Goal: Task Accomplishment & Management: Manage account settings

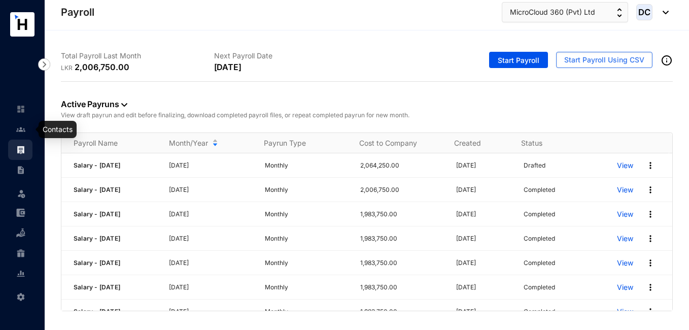
click at [20, 127] on img at bounding box center [20, 129] width 9 height 9
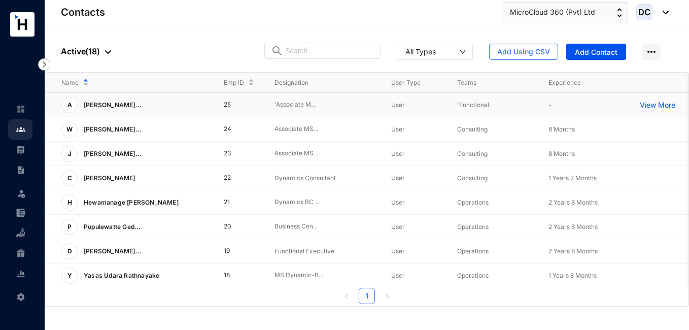
click at [661, 105] on p "View More" at bounding box center [660, 105] width 41 height 10
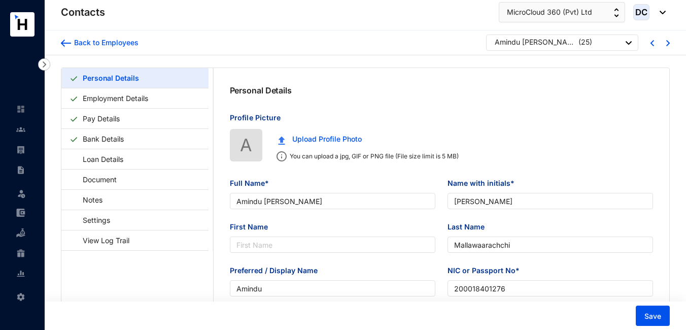
type input "Amindu [PERSON_NAME]"
type input "[PERSON_NAME]"
type input "Mallawaarachchi"
type input "Amindu"
type input "200018401276"
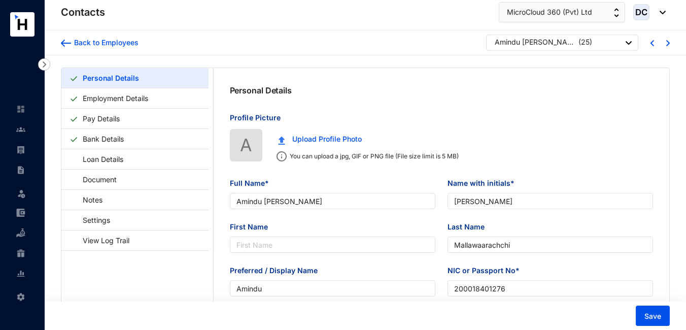
type input "755072883"
type input "'No.42/D, [PERSON_NAME], [GEOGRAPHIC_DATA]."
type input "[DATE]"
click at [102, 136] on link "Bank Details" at bounding box center [103, 138] width 49 height 21
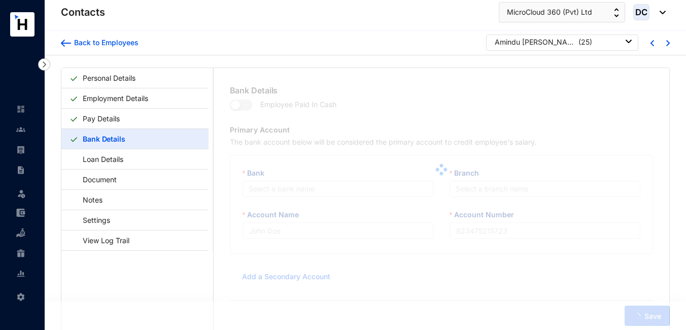
type input "[PERSON_NAME]"
type input "000000861511"
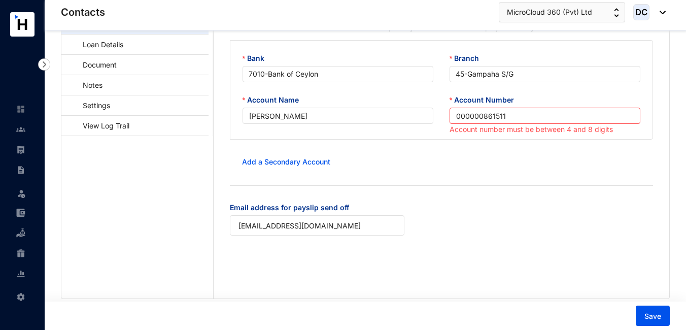
scroll to position [96, 0]
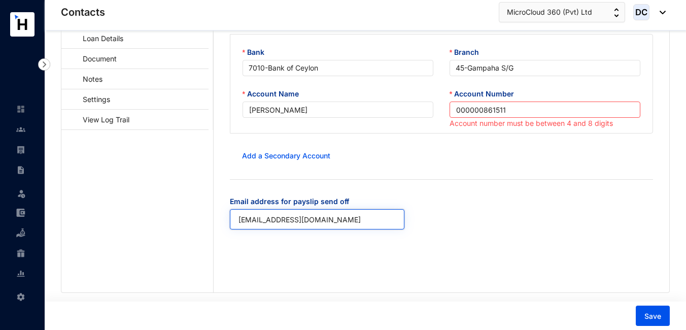
drag, startPoint x: 357, startPoint y: 219, endPoint x: 236, endPoint y: 223, distance: 121.4
click at [236, 223] on input "[EMAIL_ADDRESS][DOMAIN_NAME]" at bounding box center [317, 219] width 175 height 20
paste input "[EMAIL_ADDRESS][DOMAIN_NAME]"
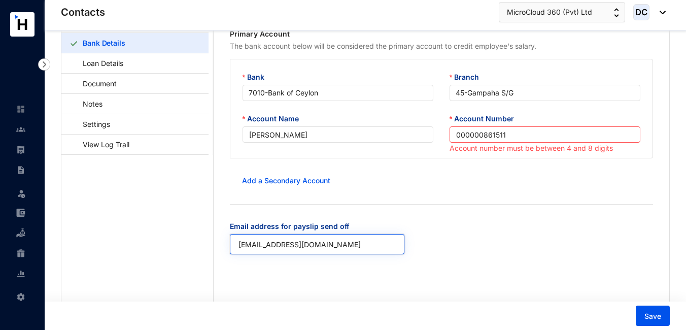
scroll to position [79, 0]
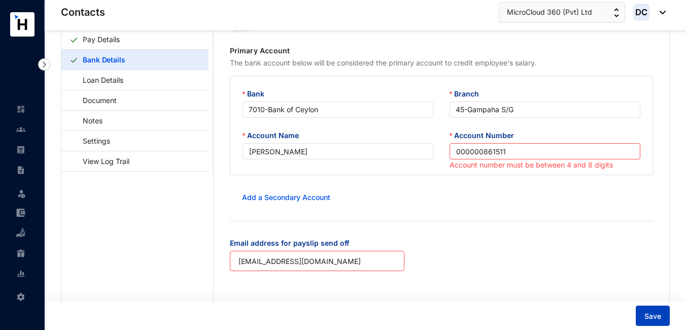
click at [651, 313] on span "Save" at bounding box center [653, 316] width 17 height 10
click at [337, 262] on input "[EMAIL_ADDRESS][DOMAIN_NAME]" at bounding box center [317, 261] width 175 height 20
click at [238, 262] on input "[EMAIL_ADDRESS][DOMAIN_NAME]" at bounding box center [317, 261] width 175 height 20
type input "[EMAIL_ADDRESS][DOMAIN_NAME]"
click at [649, 314] on span "Save" at bounding box center [653, 316] width 17 height 10
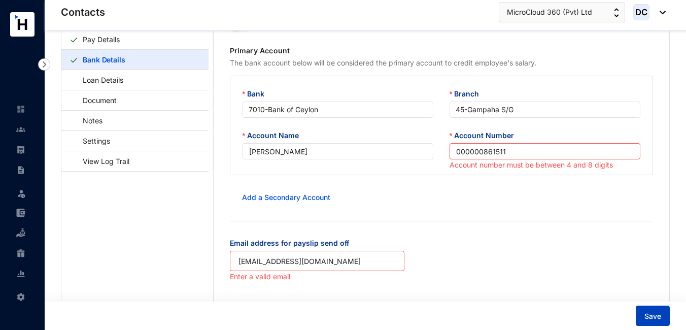
click at [649, 314] on span "Save" at bounding box center [653, 316] width 17 height 10
click at [454, 260] on div "Email address for payslip send off [EMAIL_ADDRESS][DOMAIN_NAME] Enter a valid e…" at bounding box center [442, 261] width 440 height 46
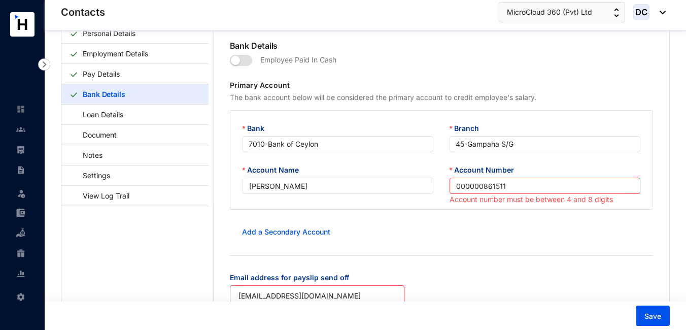
scroll to position [22, 0]
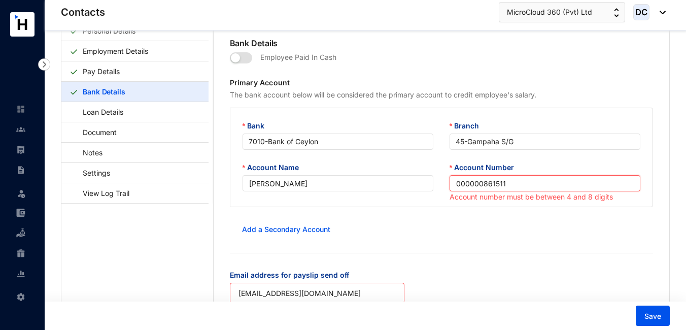
click at [472, 183] on input "000000861511" at bounding box center [545, 183] width 191 height 16
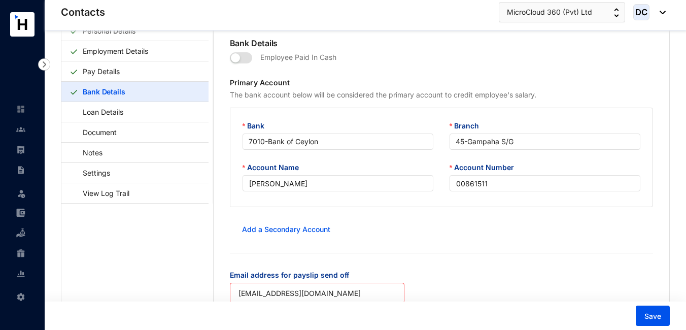
click at [472, 273] on div "Email address for payslip send off [EMAIL_ADDRESS][DOMAIN_NAME] Enter a valid e…" at bounding box center [442, 293] width 440 height 46
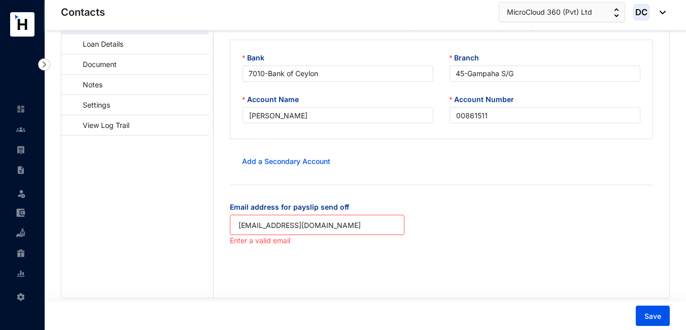
scroll to position [96, 0]
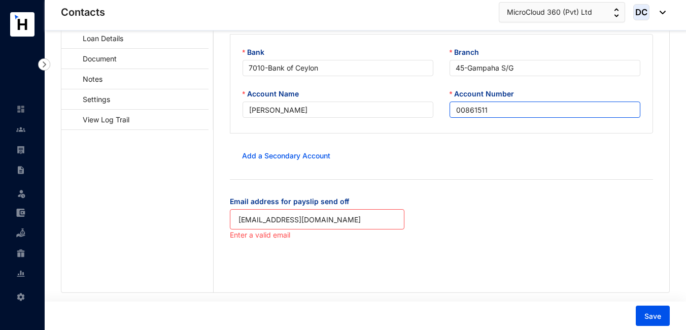
click at [455, 111] on input "00861511" at bounding box center [545, 110] width 191 height 16
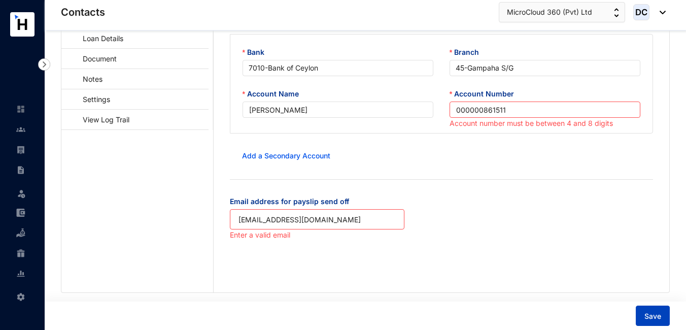
click at [646, 318] on span "Save" at bounding box center [653, 316] width 17 height 10
click at [472, 111] on input "000000861511" at bounding box center [545, 110] width 191 height 16
type input "00861511"
click at [526, 176] on form "Employee Paid In Cash Primary Account The bank account below will be considered…" at bounding box center [442, 109] width 424 height 266
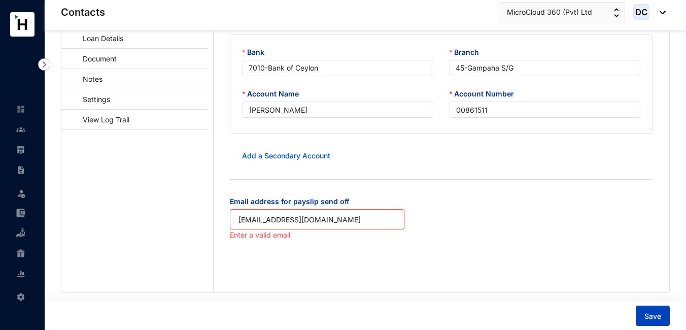
click at [648, 311] on span "Save" at bounding box center [653, 316] width 17 height 10
drag, startPoint x: 344, startPoint y: 220, endPoint x: 233, endPoint y: 224, distance: 110.7
click at [233, 224] on input "[EMAIL_ADDRESS][DOMAIN_NAME]" at bounding box center [317, 219] width 175 height 20
paste input "[PERSON_NAME] <[EMAIL_ADDRESS][DOMAIN_NAME]>"
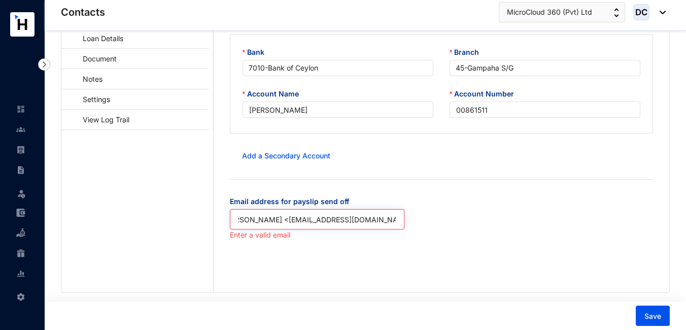
click at [288, 222] on input "[PERSON_NAME] <[EMAIL_ADDRESS][DOMAIN_NAME]>" at bounding box center [317, 219] width 175 height 20
click at [347, 218] on input "[EMAIL_ADDRESS][DOMAIN_NAME]>" at bounding box center [317, 219] width 175 height 20
type input "[EMAIL_ADDRESS][DOMAIN_NAME]"
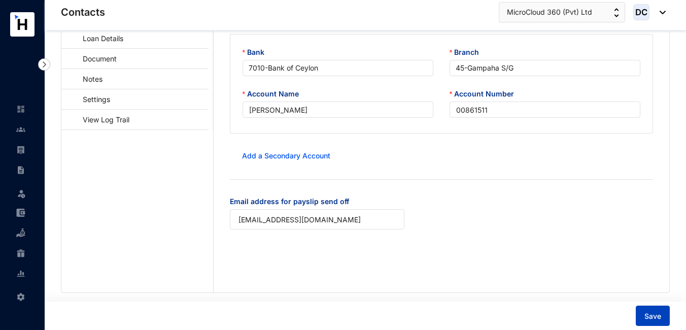
click at [651, 317] on span "Save" at bounding box center [653, 316] width 17 height 10
type input "000000861511"
type input "[EMAIL_ADDRESS][DOMAIN_NAME]"
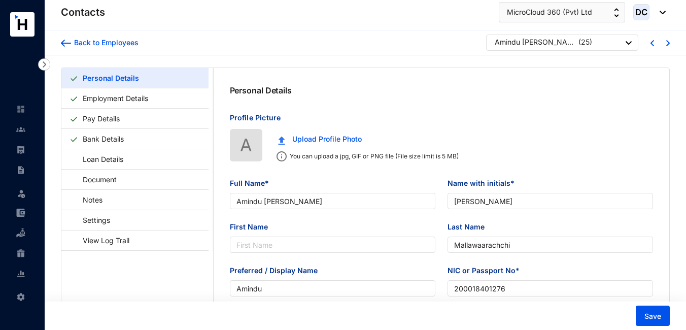
type input "[DATE]"
click at [20, 129] on img at bounding box center [20, 129] width 9 height 9
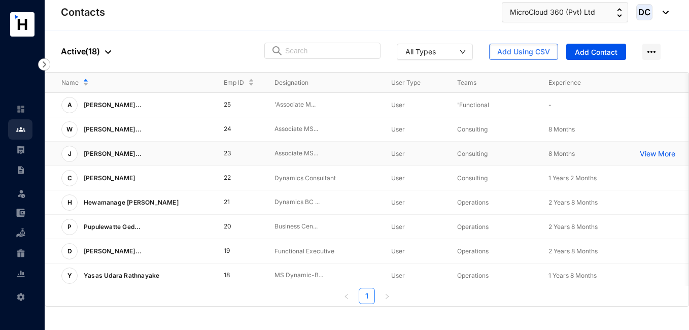
click at [660, 153] on p "View More" at bounding box center [660, 154] width 41 height 10
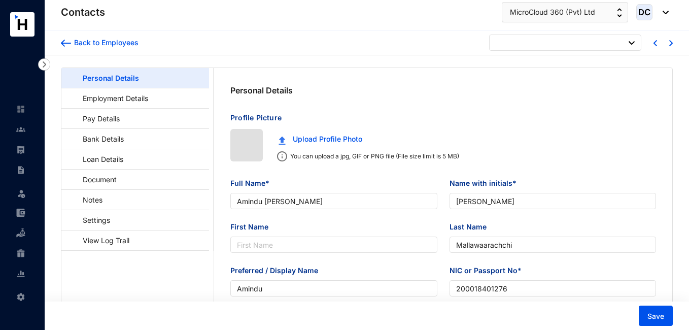
type input "[DATE]"
type input "[PERSON_NAME] [PERSON_NAME]"
type input "[PERSON_NAME]"
type input "Jayakody"
type input "Imesh"
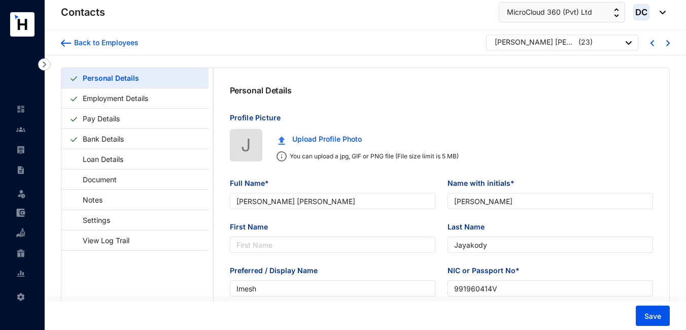
type input "991960414V"
type input "779096293"
type input "[STREET_ADDRESS][PERSON_NAME]"
type input "[DATE]"
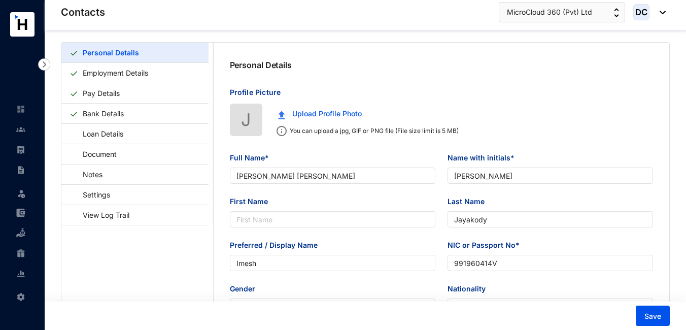
scroll to position [25, 0]
click at [102, 110] on link "Bank Details" at bounding box center [103, 114] width 49 height 21
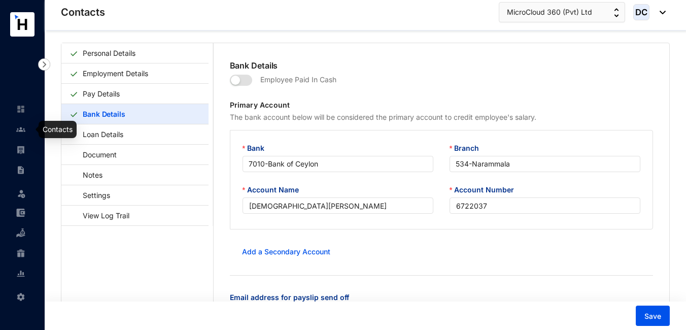
click at [21, 126] on img at bounding box center [20, 129] width 9 height 9
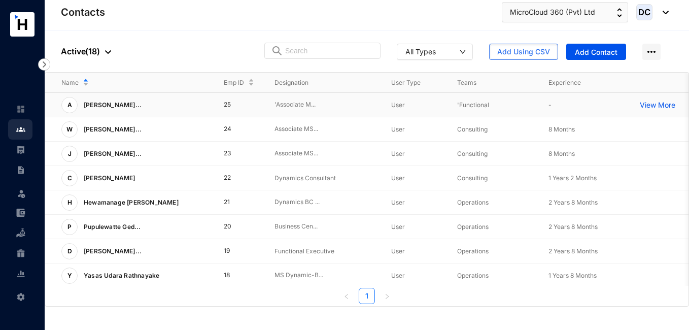
click at [645, 103] on p "View More" at bounding box center [660, 105] width 41 height 10
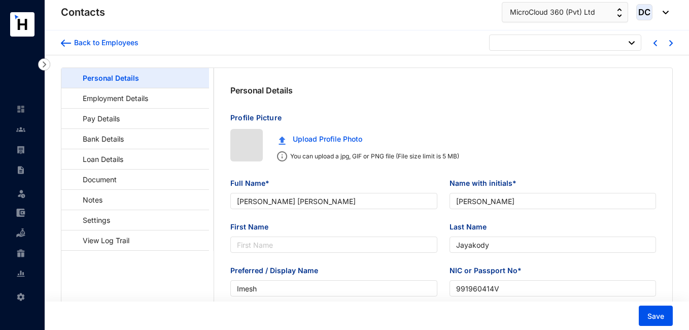
type input "[DATE]"
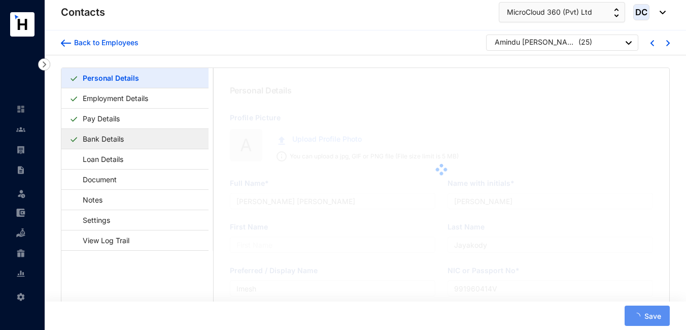
type input "Amindu [PERSON_NAME]"
type input "[PERSON_NAME]"
type input "Mallawaarachchi"
type input "Amindu"
type input "200018401276"
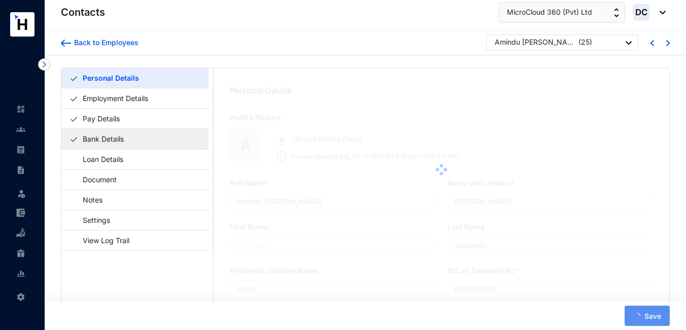
type input "755072883"
type input "'No.42/D, [PERSON_NAME], [GEOGRAPHIC_DATA]."
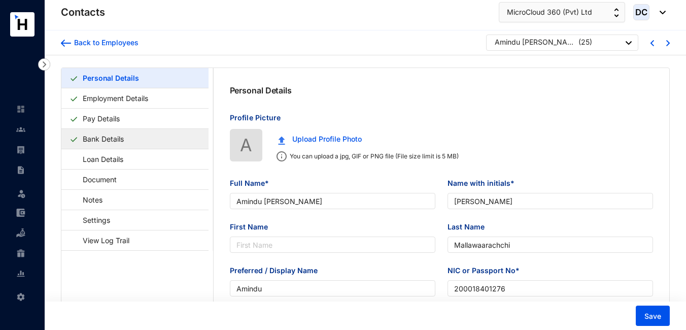
type input "[DATE]"
click at [114, 137] on link "Bank Details" at bounding box center [103, 138] width 49 height 21
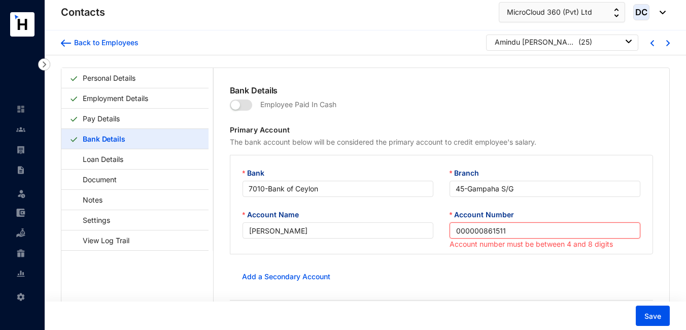
click at [480, 231] on input "000000861511" at bounding box center [545, 230] width 191 height 16
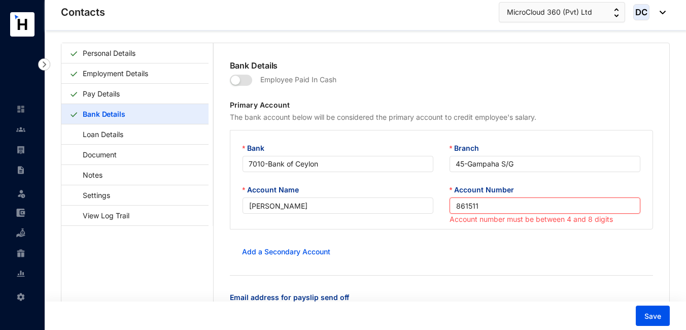
scroll to position [89, 0]
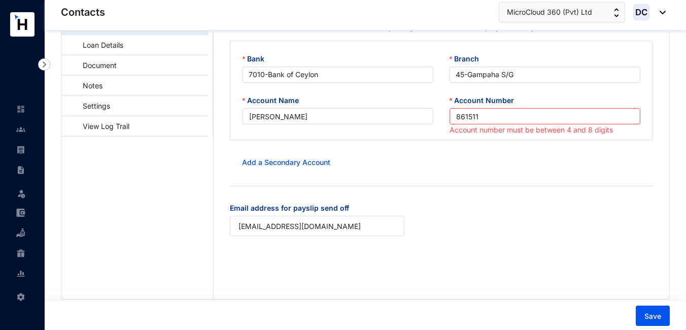
click at [522, 174] on form "Employee Paid In Cash Primary Account The bank account below will be considered…" at bounding box center [442, 115] width 424 height 266
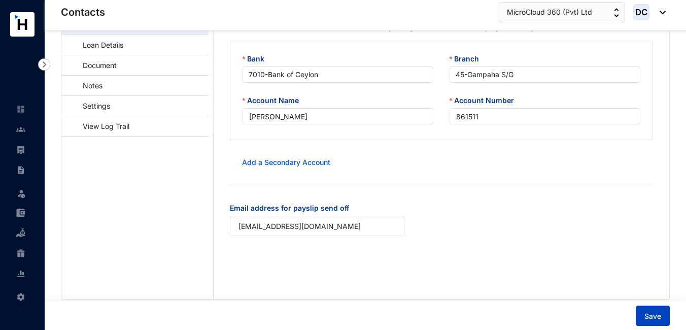
click at [657, 318] on span "Save" at bounding box center [653, 316] width 17 height 10
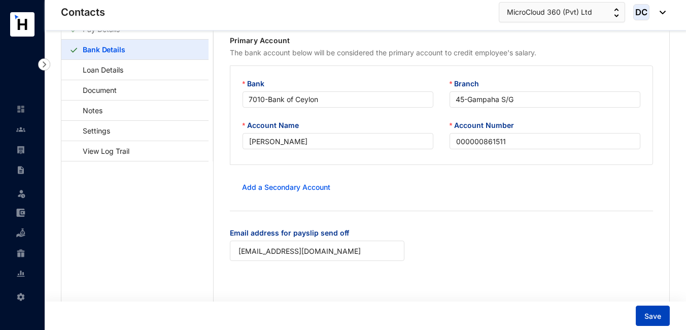
click at [650, 316] on span "Save" at bounding box center [653, 316] width 17 height 10
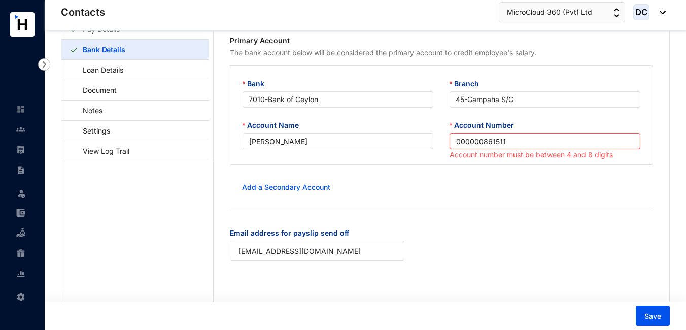
click at [481, 142] on input "000000861511" at bounding box center [545, 141] width 191 height 16
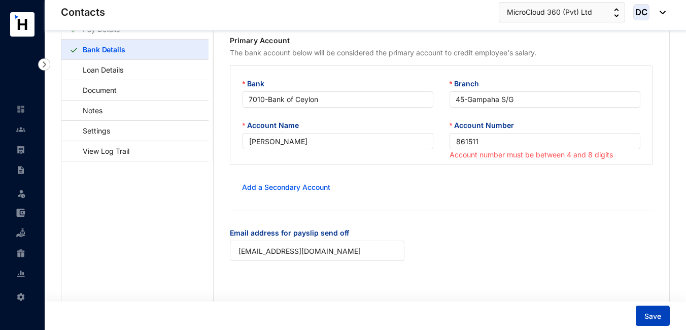
click at [649, 313] on span "Save" at bounding box center [653, 316] width 17 height 10
type input "000000861511"
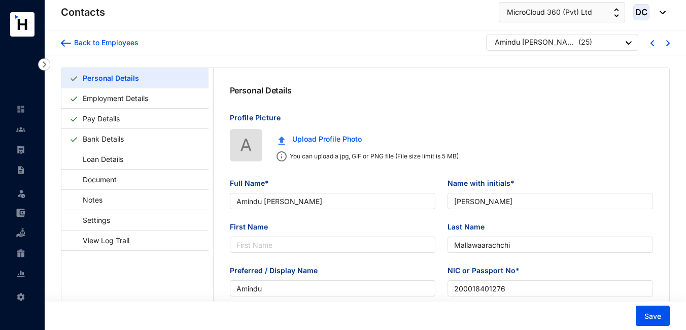
type input "[DATE]"
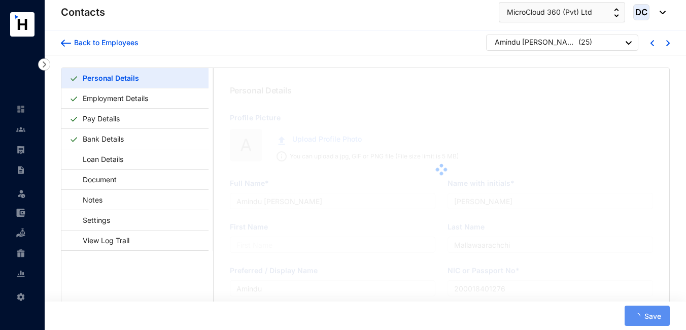
click at [642, 15] on span "DC" at bounding box center [641, 12] width 12 height 9
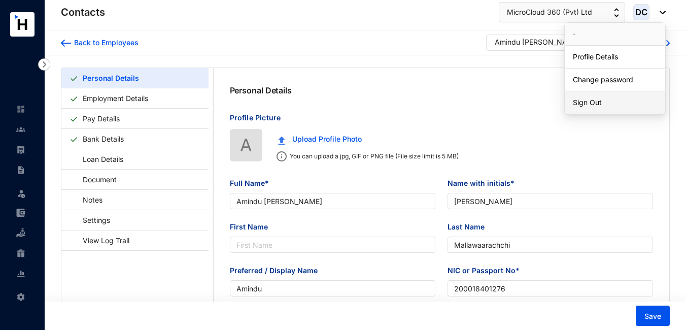
click at [600, 99] on link "Sign Out" at bounding box center [615, 102] width 84 height 10
